Goal: Task Accomplishment & Management: Use online tool/utility

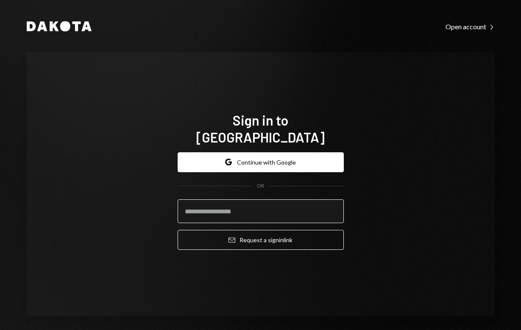
click at [247, 199] on input "email" at bounding box center [261, 211] width 166 height 24
type input "**********"
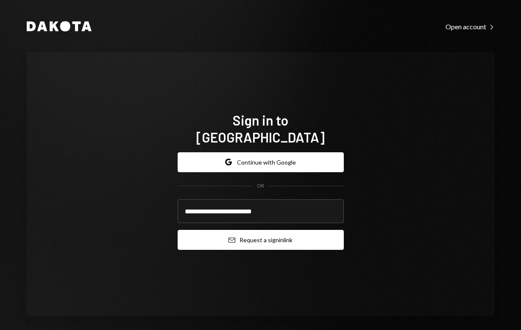
click at [256, 230] on button "Email Request a sign in link" at bounding box center [261, 240] width 166 height 20
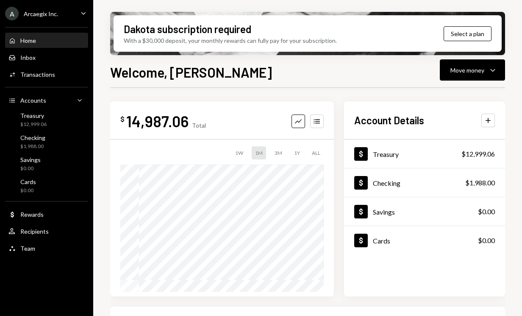
scroll to position [195, 0]
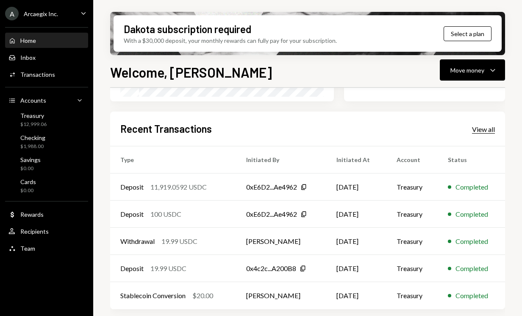
click at [487, 129] on div "View all" at bounding box center [483, 129] width 23 height 8
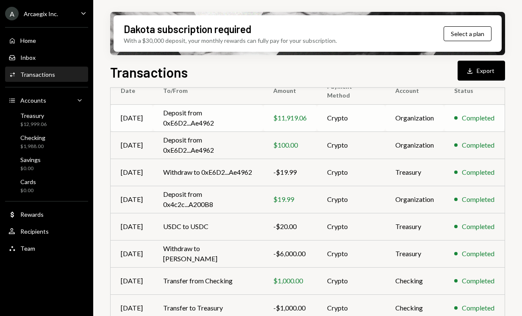
scroll to position [91, 0]
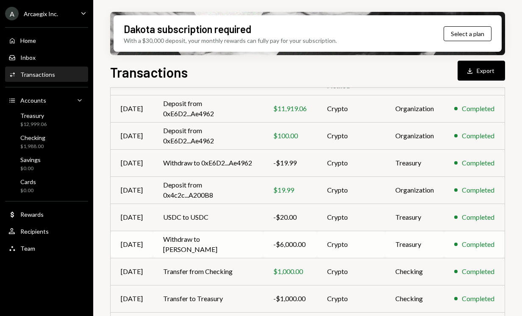
click at [212, 241] on td "Withdraw to [PERSON_NAME]" at bounding box center [208, 243] width 110 height 27
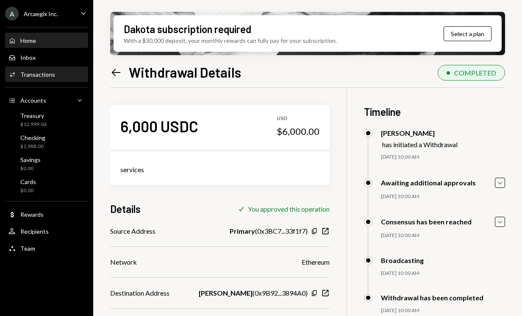
click at [29, 37] on div "Home" at bounding box center [28, 40] width 16 height 7
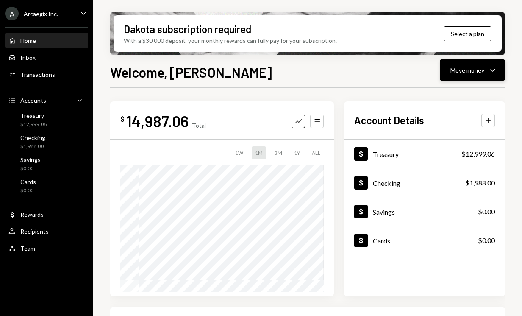
click at [493, 69] on icon "Caret Down" at bounding box center [493, 70] width 10 height 10
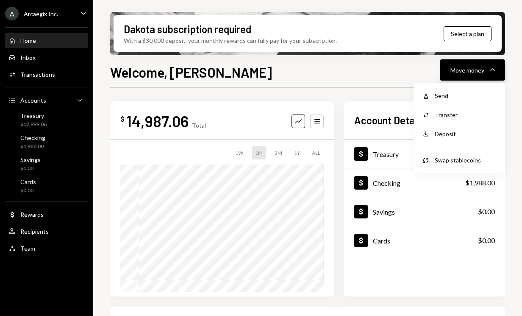
click at [470, 78] on button "Move money Caret Down" at bounding box center [472, 69] width 65 height 21
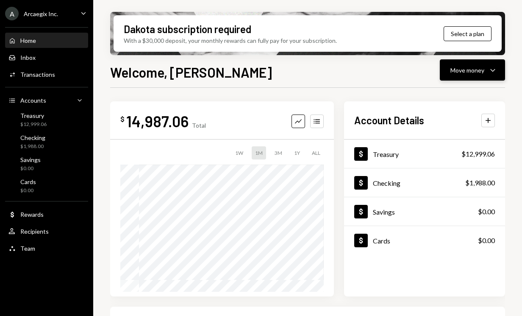
click at [469, 75] on button "Move money Caret Down" at bounding box center [472, 69] width 65 height 21
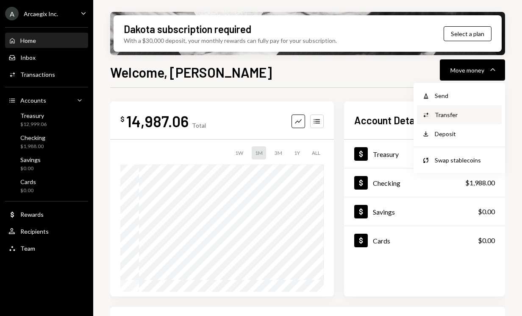
click at [449, 111] on div "Transfer" at bounding box center [466, 114] width 62 height 9
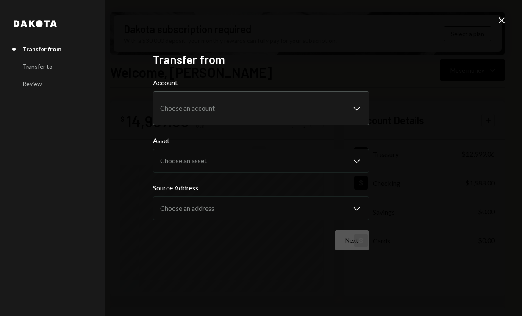
click at [262, 108] on body "A Arcaegix Inc. Caret Down Home Home Inbox Inbox Activities Transactions Accoun…" at bounding box center [261, 158] width 522 height 316
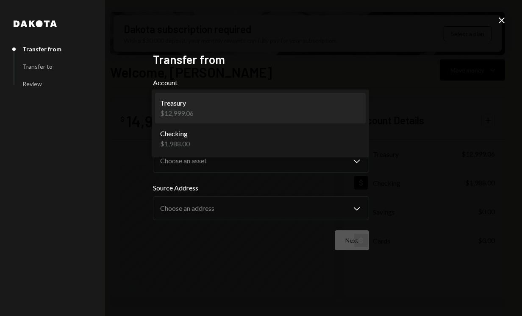
select select "**********"
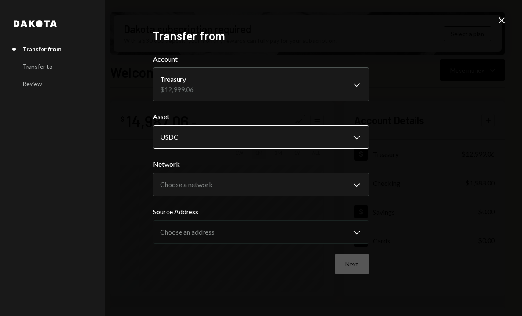
click at [223, 142] on body "A Arcaegix Inc. Caret Down Home Home Inbox Inbox Activities Transactions Accoun…" at bounding box center [261, 158] width 522 height 316
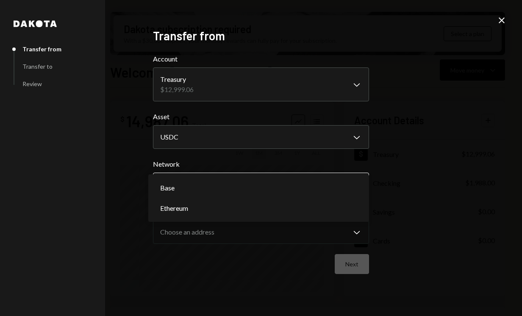
click at [236, 186] on body "A Arcaegix Inc. Caret Down Home Home Inbox Inbox Activities Transactions Accoun…" at bounding box center [261, 158] width 522 height 316
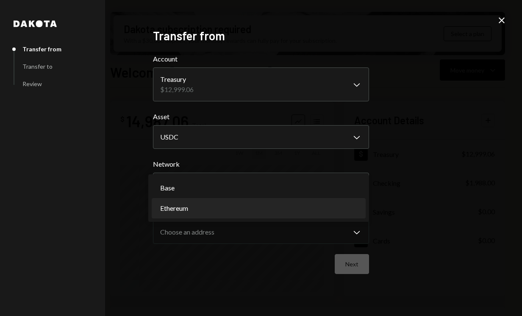
select select "**********"
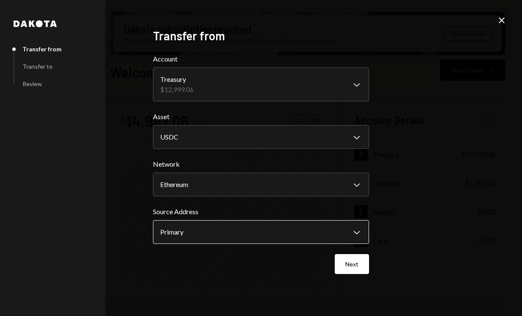
click at [252, 230] on body "A Arcaegix Inc. Caret Down Home Home Inbox Inbox Activities Transactions Accoun…" at bounding box center [261, 158] width 522 height 316
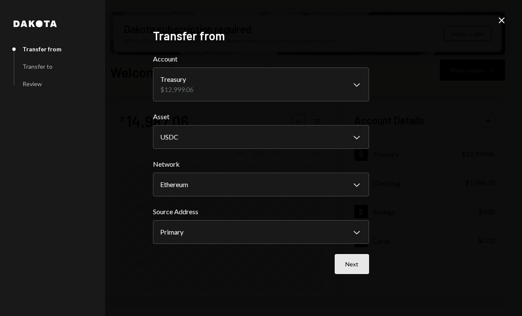
click at [354, 264] on button "Next" at bounding box center [352, 264] width 34 height 20
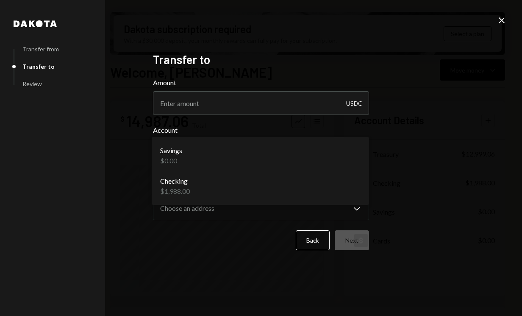
click at [245, 161] on body "A Arcaegix Inc. Caret Down Home Home Inbox Inbox Activities Transactions Accoun…" at bounding box center [261, 158] width 522 height 316
click at [224, 123] on form "**********" at bounding box center [261, 164] width 216 height 172
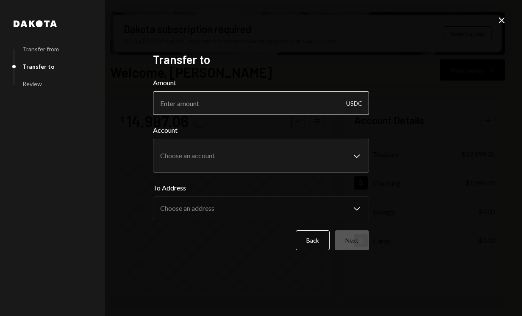
click at [214, 108] on input "Amount" at bounding box center [261, 103] width 216 height 24
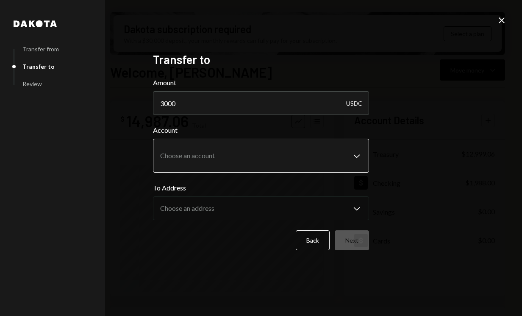
type input "3000"
click at [219, 161] on body "A Arcaegix Inc. Caret Down Home Home Inbox Inbox Activities Transactions Accoun…" at bounding box center [261, 158] width 522 height 316
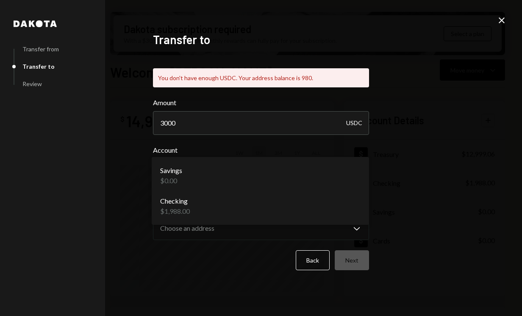
click at [131, 148] on div "**********" at bounding box center [261, 158] width 522 height 316
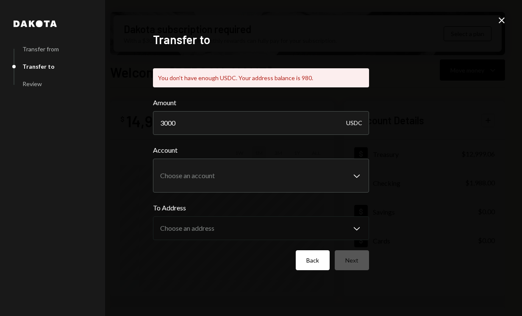
click at [310, 258] on button "Back" at bounding box center [313, 260] width 34 height 20
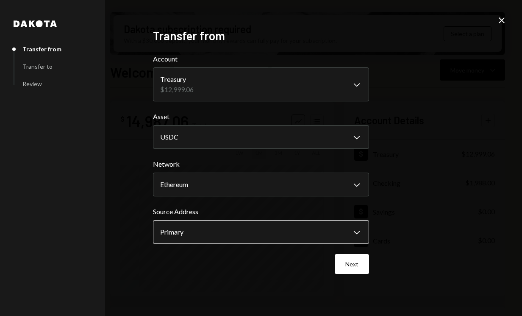
click at [297, 234] on body "A Arcaegix Inc. Caret Down Home Home Inbox Inbox Activities Transactions Accoun…" at bounding box center [261, 158] width 522 height 316
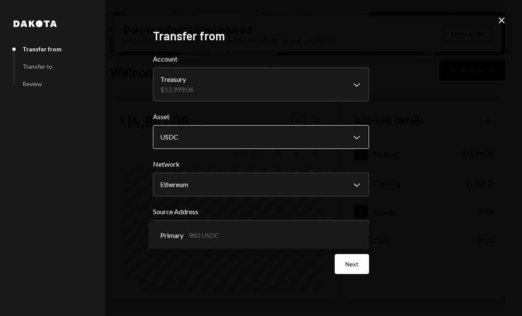
click at [288, 142] on body "A Arcaegix Inc. Caret Down Home Home Inbox Inbox Activities Transactions Accoun…" at bounding box center [261, 158] width 522 height 316
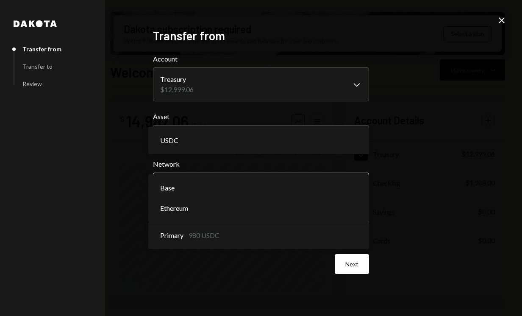
click at [300, 180] on body "A Arcaegix Inc. Caret Down Home Home Inbox Inbox Activities Transactions Accoun…" at bounding box center [261, 158] width 522 height 316
click at [389, 183] on div "**********" at bounding box center [261, 158] width 522 height 316
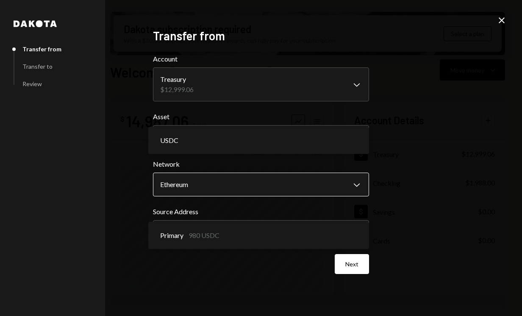
click at [336, 187] on body "A Arcaegix Inc. Caret Down Home Home Inbox Inbox Activities Transactions Accoun…" at bounding box center [261, 158] width 522 height 316
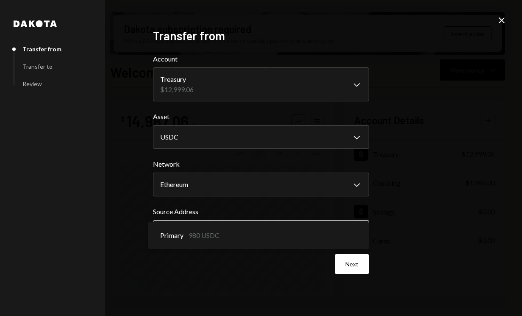
click at [286, 224] on body "A Arcaegix Inc. Caret Down Home Home Inbox Inbox Activities Transactions Accoun…" at bounding box center [261, 158] width 522 height 316
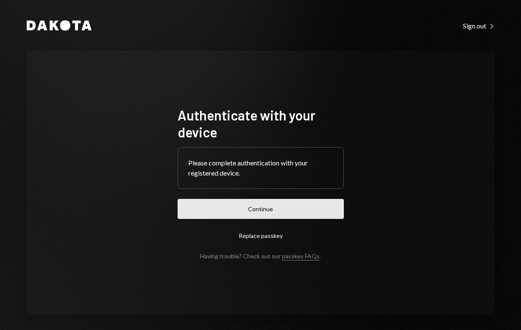
click at [254, 208] on button "Continue" at bounding box center [261, 209] width 166 height 20
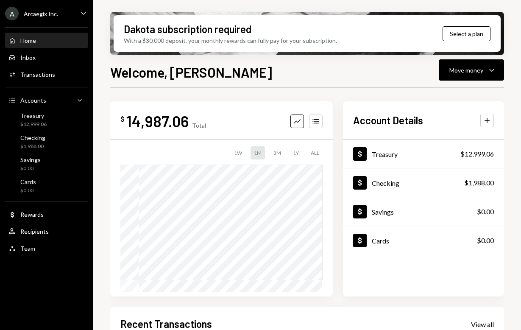
click at [105, 222] on div "Dakota subscription required With a $30,000 deposit, your monthly rewards can f…" at bounding box center [307, 165] width 428 height 330
click at [336, 213] on div "$ 14,987.06 Total Graph Accounts 1W 1M 3M 1Y ALL $14,987.06 [DATE] Account Deta…" at bounding box center [307, 198] width 394 height 195
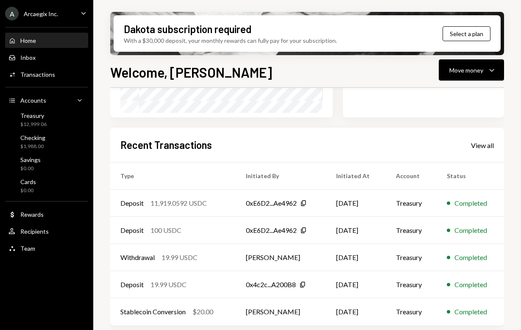
scroll to position [181, 0]
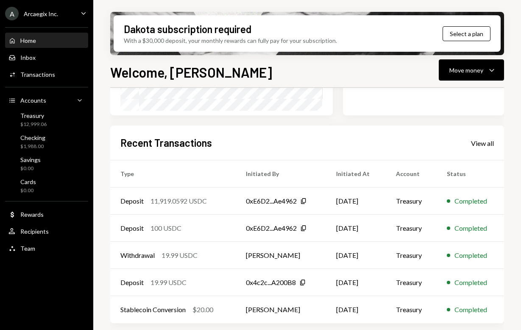
click at [100, 225] on div "Dakota subscription required With a $30,000 deposit, your monthly rewards can f…" at bounding box center [307, 165] width 428 height 330
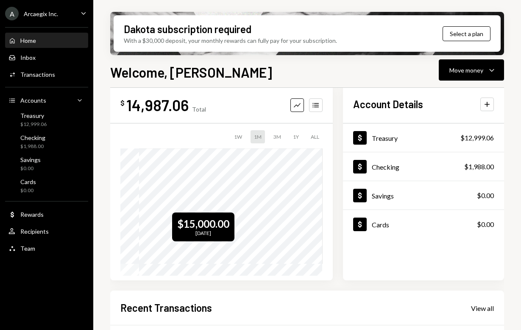
scroll to position [0, 0]
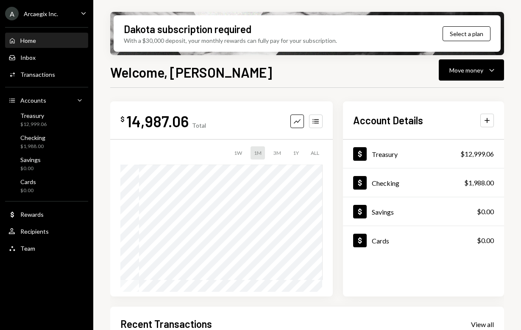
click at [336, 151] on div "$ 14,987.06 Total Graph Accounts 1W 1M 3M 1Y ALL $14,987.06 [DATE] Account Deta…" at bounding box center [307, 198] width 394 height 195
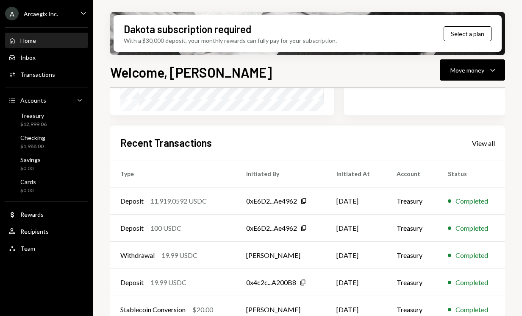
scroll to position [195, 0]
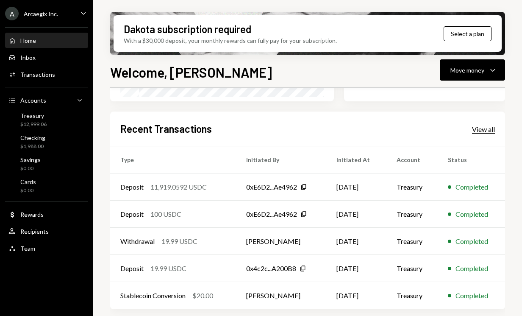
click at [486, 125] on div "View all" at bounding box center [483, 129] width 23 height 8
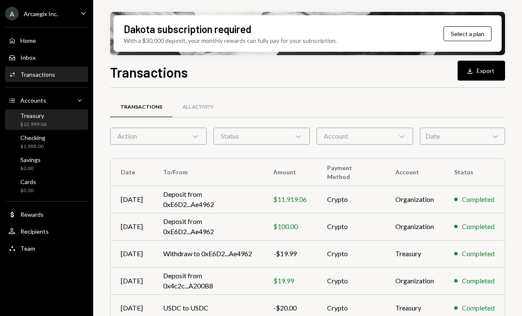
click at [34, 119] on div "Treasury $12,999.06" at bounding box center [33, 120] width 26 height 16
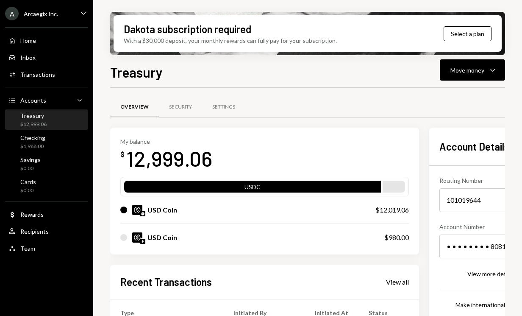
click at [103, 213] on div "Dakota subscription required With a $30,000 deposit, your monthly rewards can f…" at bounding box center [307, 158] width 429 height 316
click at [430, 198] on div "My balance $ 12,999.06 USDC USD Coin $12,019.06 USD Coin $980.00 Recent Transac…" at bounding box center [319, 295] width 418 height 334
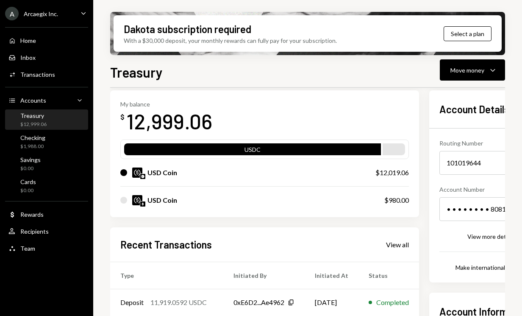
scroll to position [38, 0]
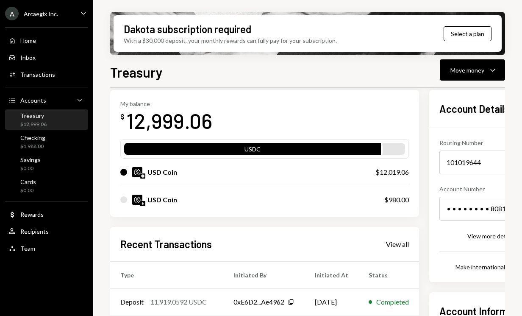
click at [430, 199] on div "My balance $ 12,999.06 USDC USD Coin $12,019.06 USD Coin $980.00 Recent Transac…" at bounding box center [319, 257] width 418 height 334
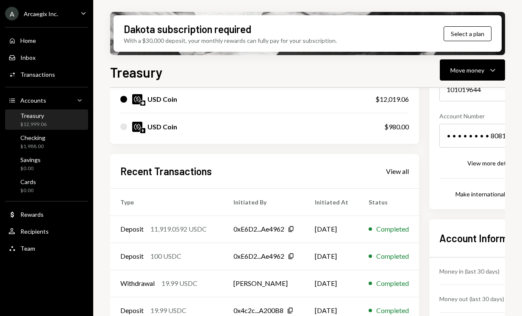
scroll to position [153, 0]
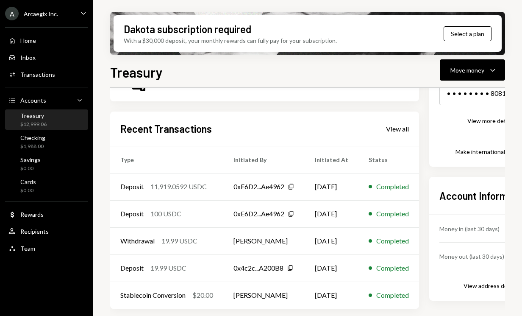
click at [408, 132] on div "View all" at bounding box center [397, 129] width 23 height 8
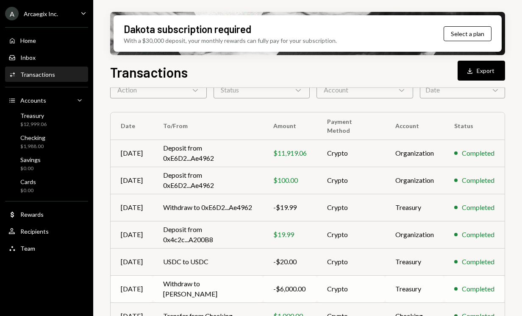
scroll to position [167, 0]
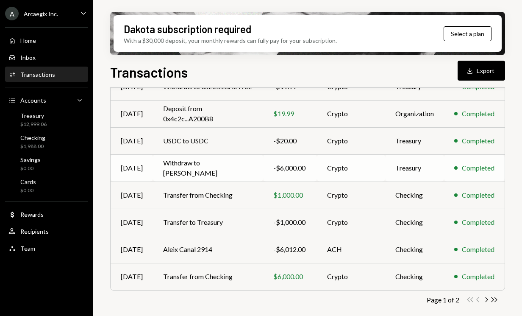
click at [189, 175] on td "Withdraw to [PERSON_NAME]" at bounding box center [208, 167] width 110 height 27
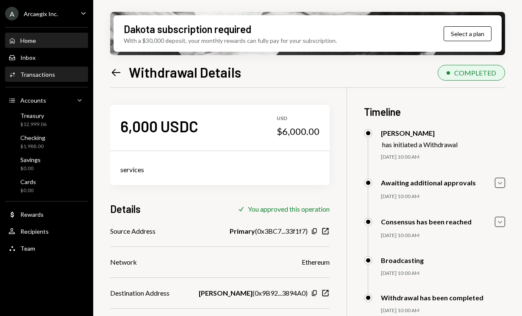
click at [31, 41] on div "Home" at bounding box center [28, 40] width 16 height 7
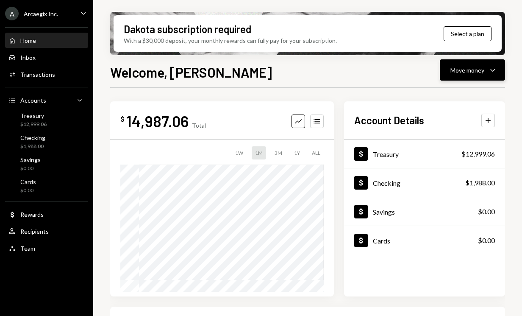
click at [492, 70] on icon "button" at bounding box center [492, 70] width 5 height 3
click at [445, 94] on div "Send" at bounding box center [466, 95] width 62 height 9
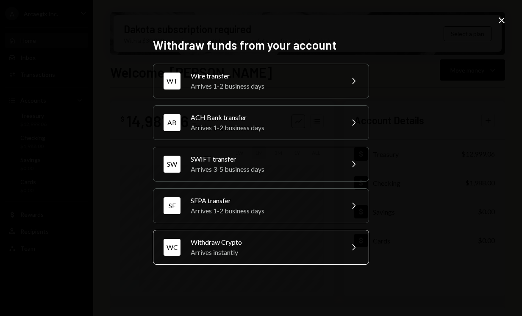
click at [254, 243] on div "Withdraw Crypto" at bounding box center [264, 242] width 147 height 10
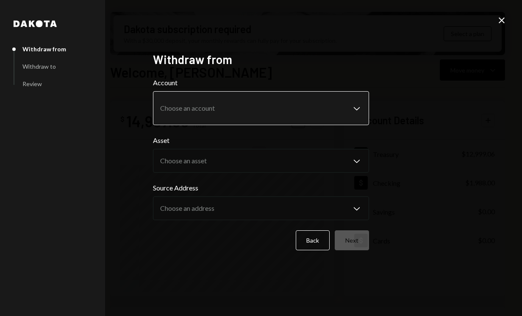
click at [244, 104] on body "A Arcaegix Inc. Caret Down Home Home Inbox Inbox Activities Transactions Accoun…" at bounding box center [261, 158] width 522 height 316
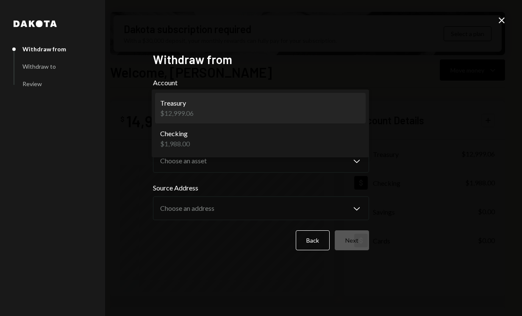
select select "**********"
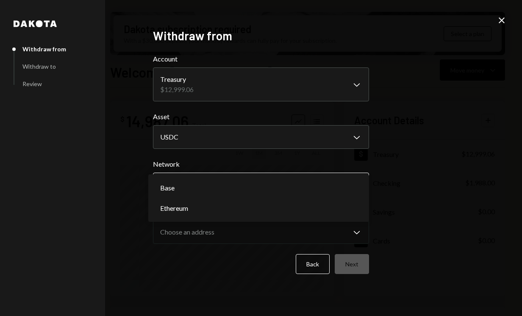
click at [257, 180] on body "A Arcaegix Inc. Caret Down Home Home Inbox Inbox Activities Transactions Accoun…" at bounding box center [261, 158] width 522 height 316
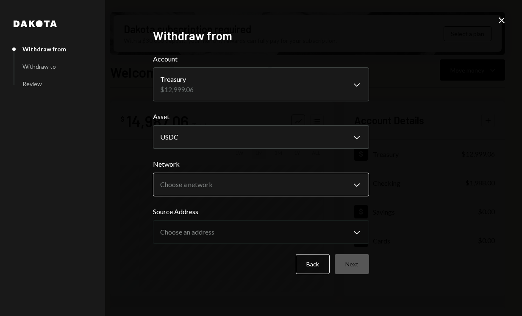
click at [266, 180] on body "A Arcaegix Inc. Caret Down Home Home Inbox Inbox Activities Transactions Accoun…" at bounding box center [261, 158] width 522 height 316
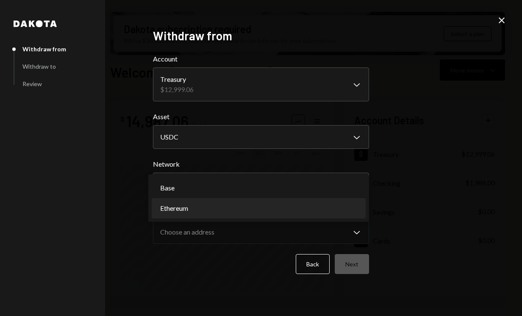
select select "**********"
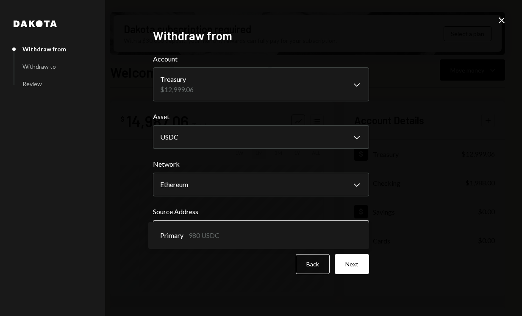
click at [296, 231] on body "A Arcaegix Inc. Caret Down Home Home Inbox Inbox Activities Transactions Accoun…" at bounding box center [261, 158] width 522 height 316
click at [304, 207] on label "Source Address" at bounding box center [261, 211] width 216 height 10
click at [346, 261] on button "Next" at bounding box center [352, 264] width 34 height 20
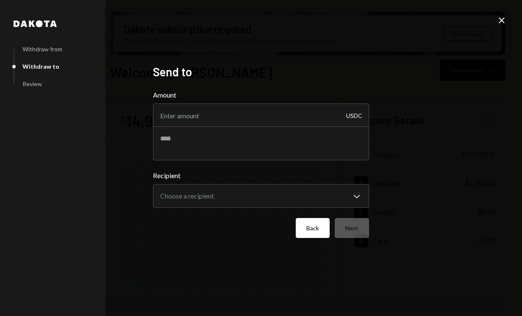
click at [314, 229] on button "Back" at bounding box center [313, 228] width 34 height 20
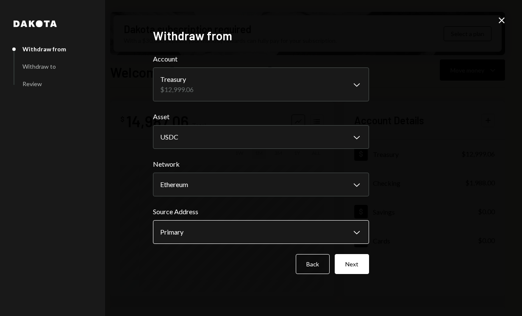
click at [275, 229] on body "A Arcaegix Inc. Caret Down Home Home Inbox Inbox Activities Transactions Accoun…" at bounding box center [261, 158] width 522 height 316
